Goal: Information Seeking & Learning: Find specific page/section

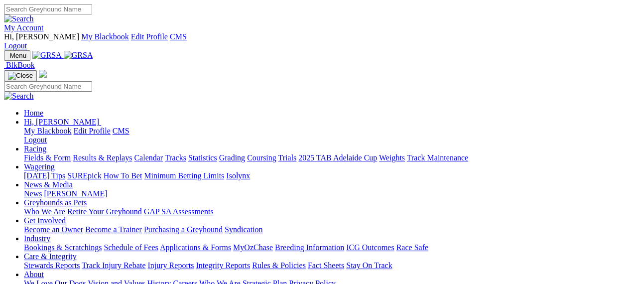
click at [306, 261] on link "Rules & Policies" at bounding box center [279, 265] width 54 height 8
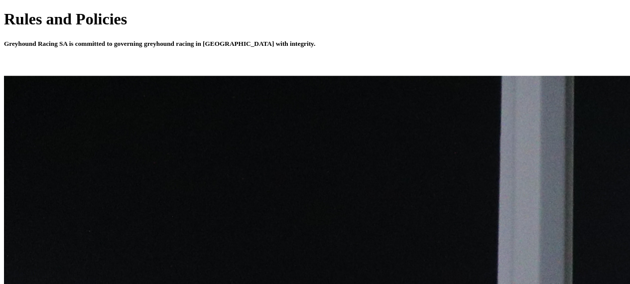
scroll to position [369, 0]
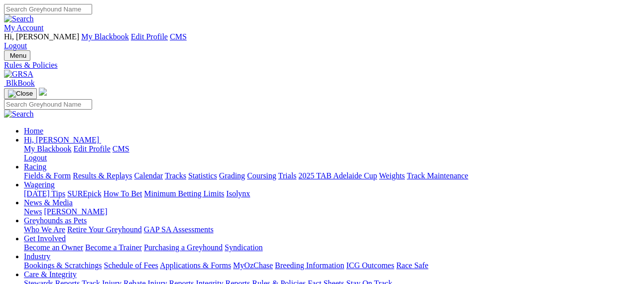
click at [75, 279] on link "Stewards Reports" at bounding box center [52, 283] width 56 height 8
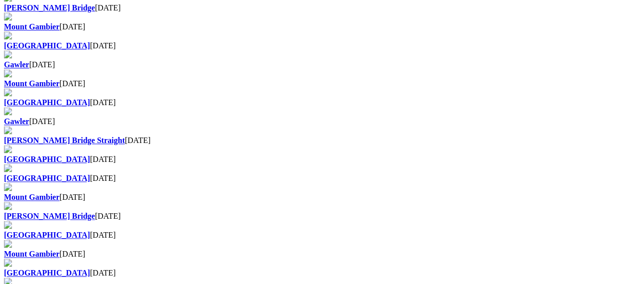
scroll to position [645, 0]
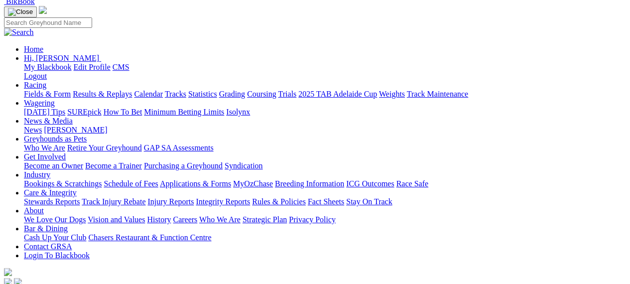
scroll to position [82, 0]
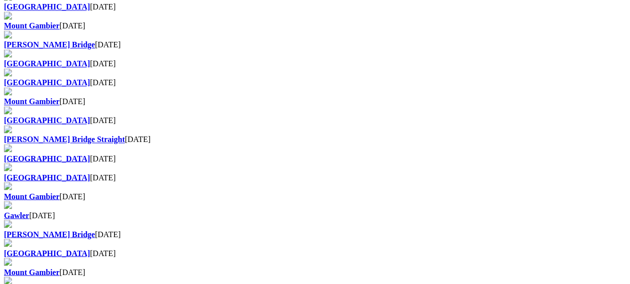
scroll to position [797, 0]
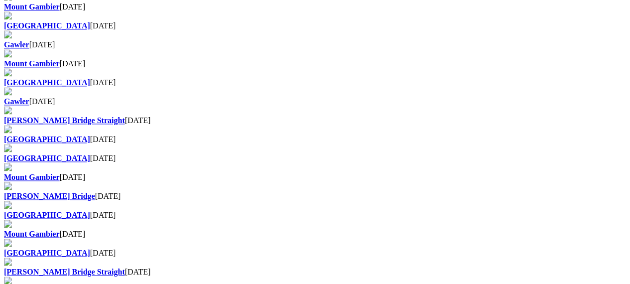
scroll to position [688, 0]
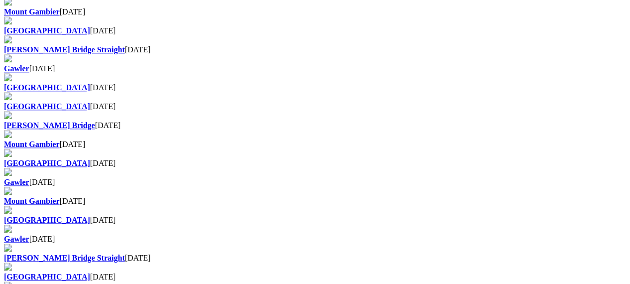
scroll to position [526, 0]
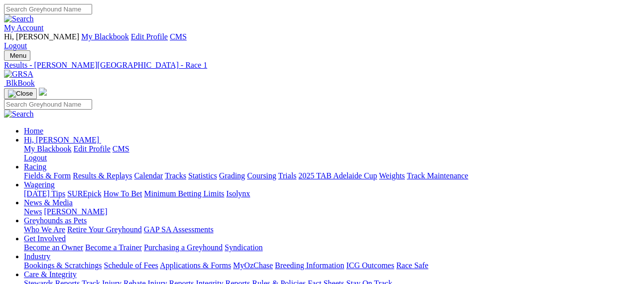
scroll to position [113, 0]
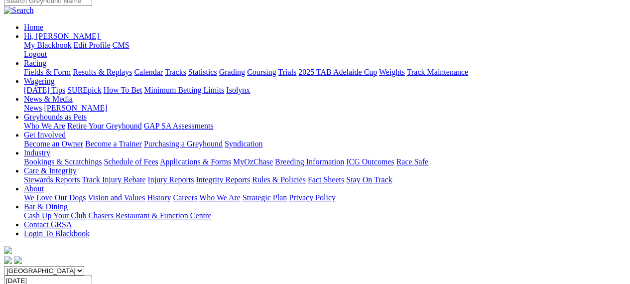
scroll to position [96, 0]
